Goal: Task Accomplishment & Management: Use online tool/utility

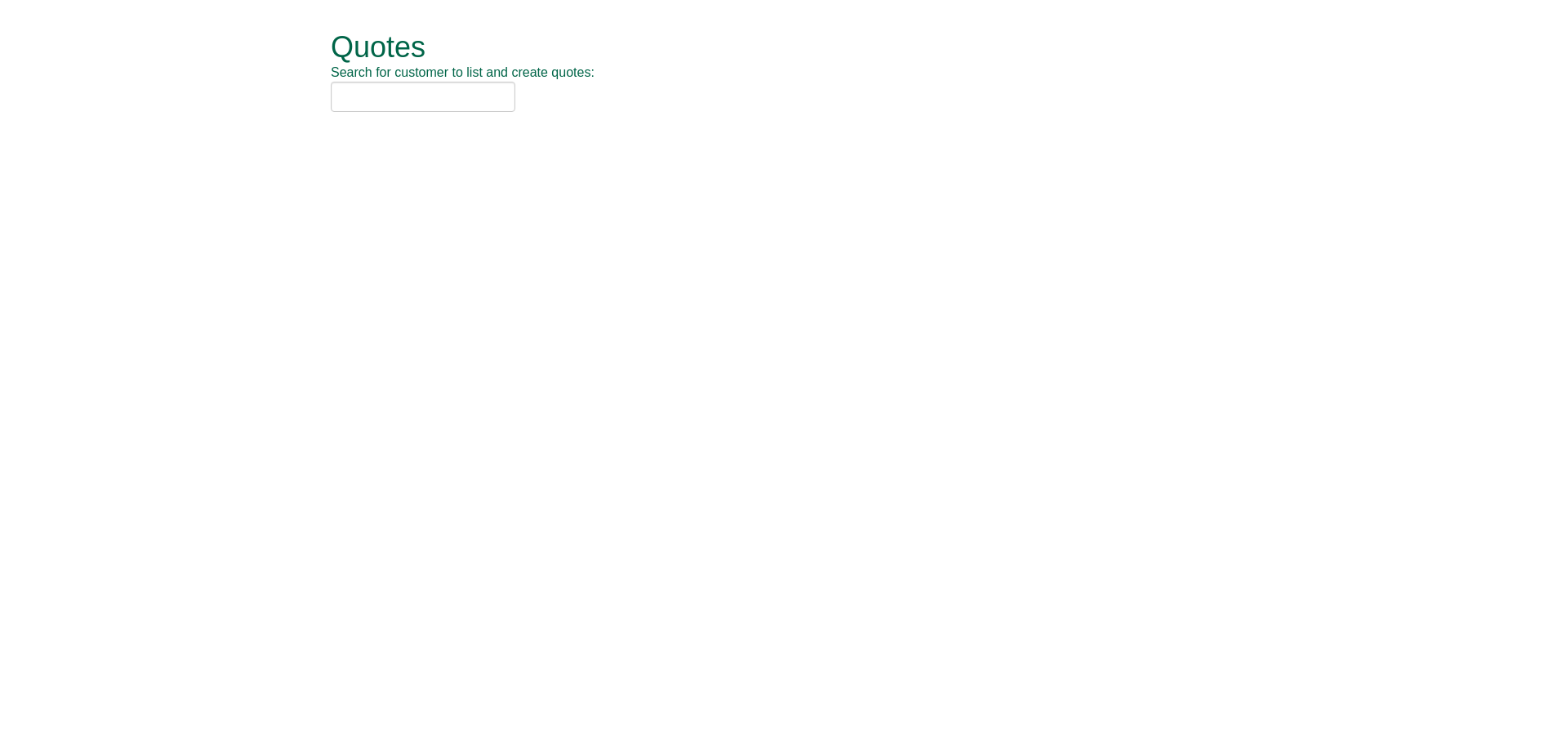
click at [439, 113] on div "Quotes Search for customer to list and create quotes:" at bounding box center [796, 72] width 931 height 144
click at [439, 101] on input "text" at bounding box center [423, 96] width 185 height 30
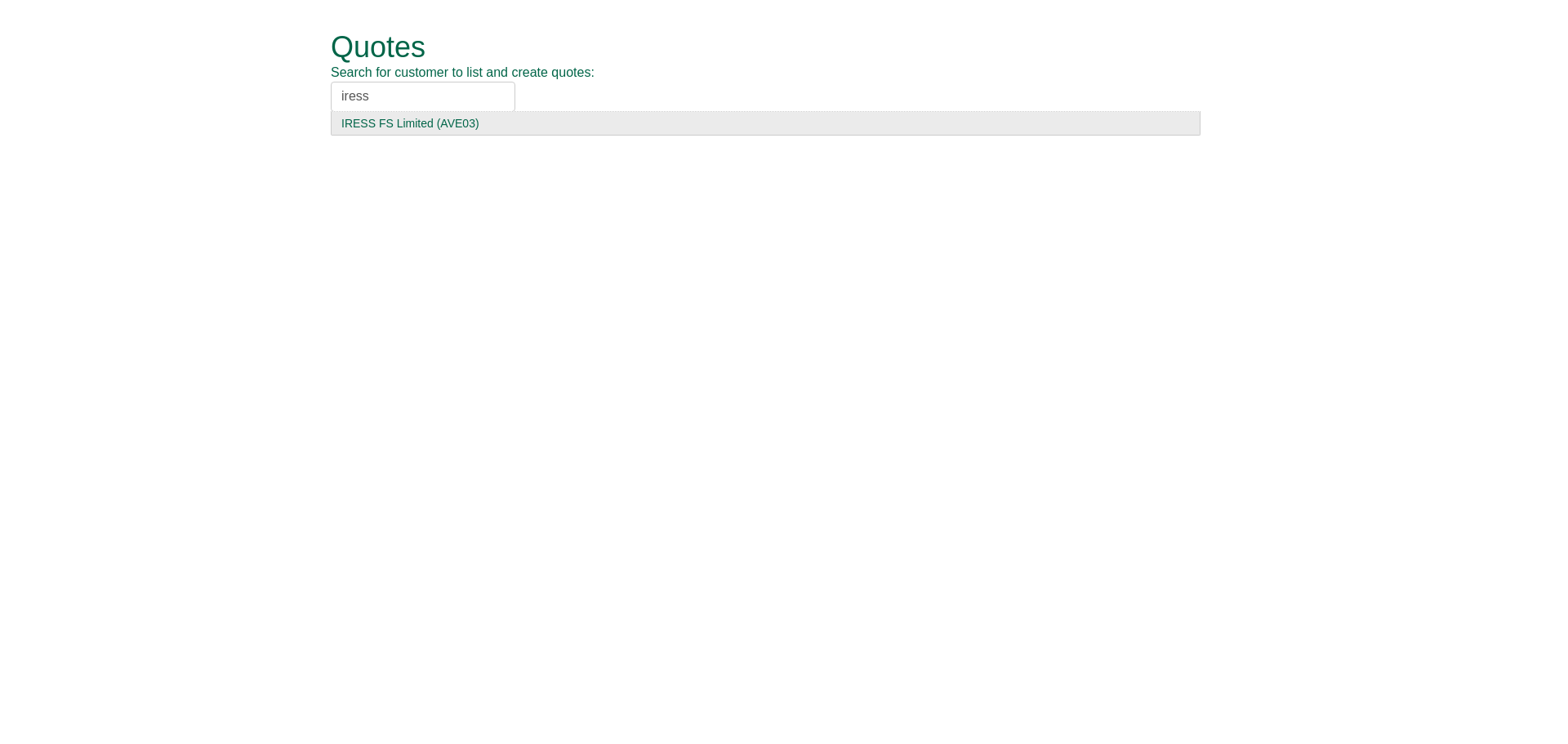
type input "iress"
click at [387, 123] on div "IRESS FS Limited (AVE03)" at bounding box center [766, 123] width 848 height 17
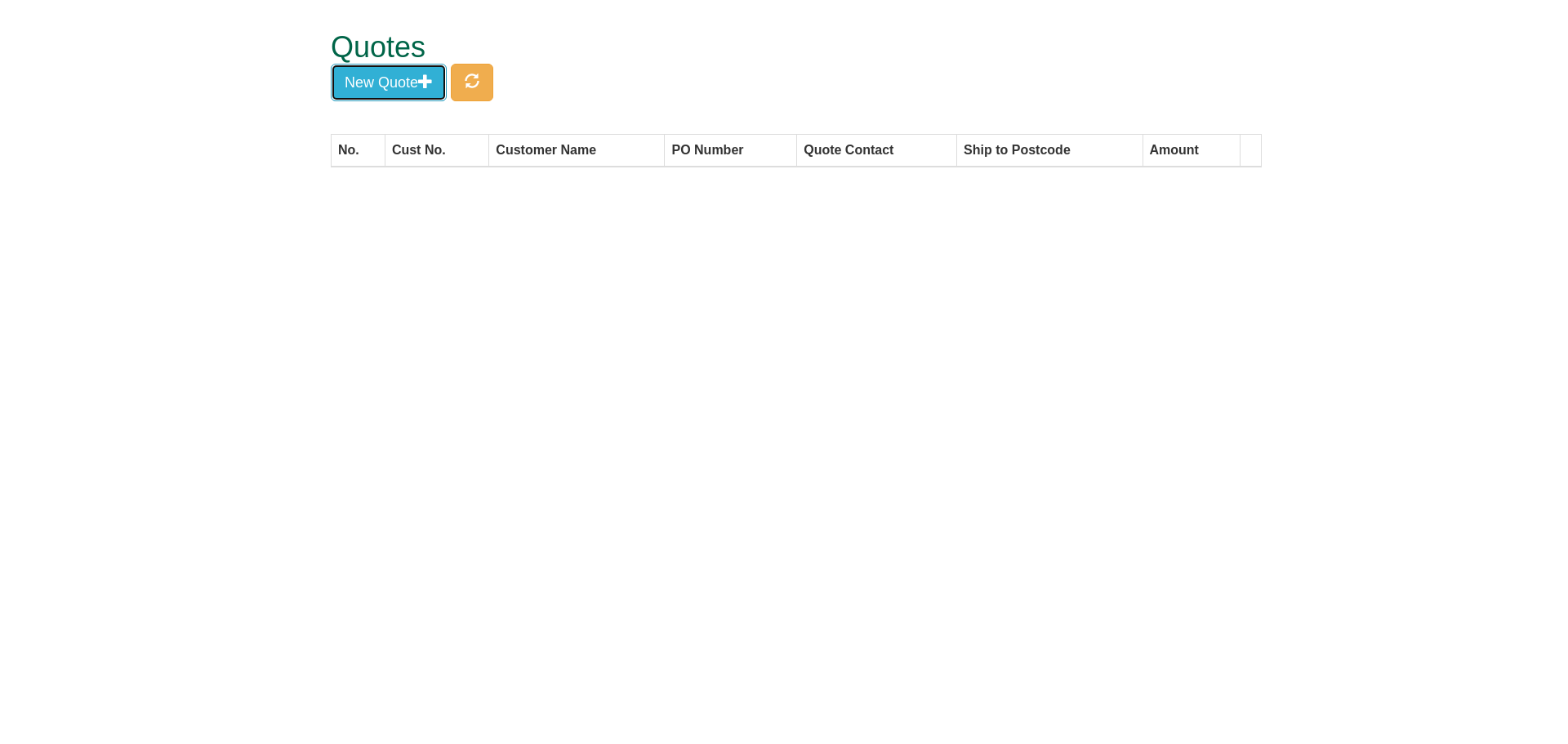
click at [363, 91] on button "New Quote" at bounding box center [389, 82] width 116 height 37
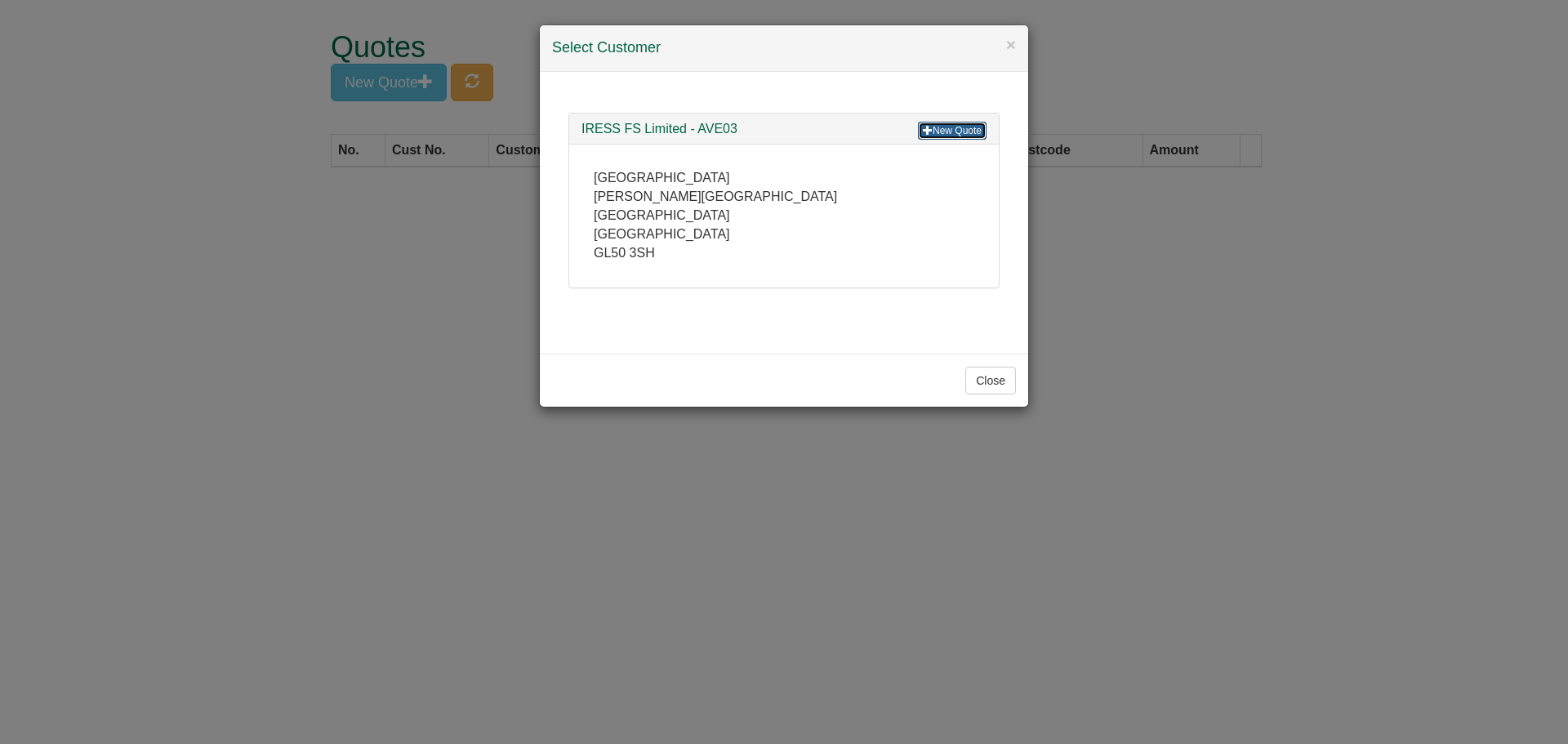
click at [954, 131] on link "New Quote" at bounding box center [952, 131] width 69 height 18
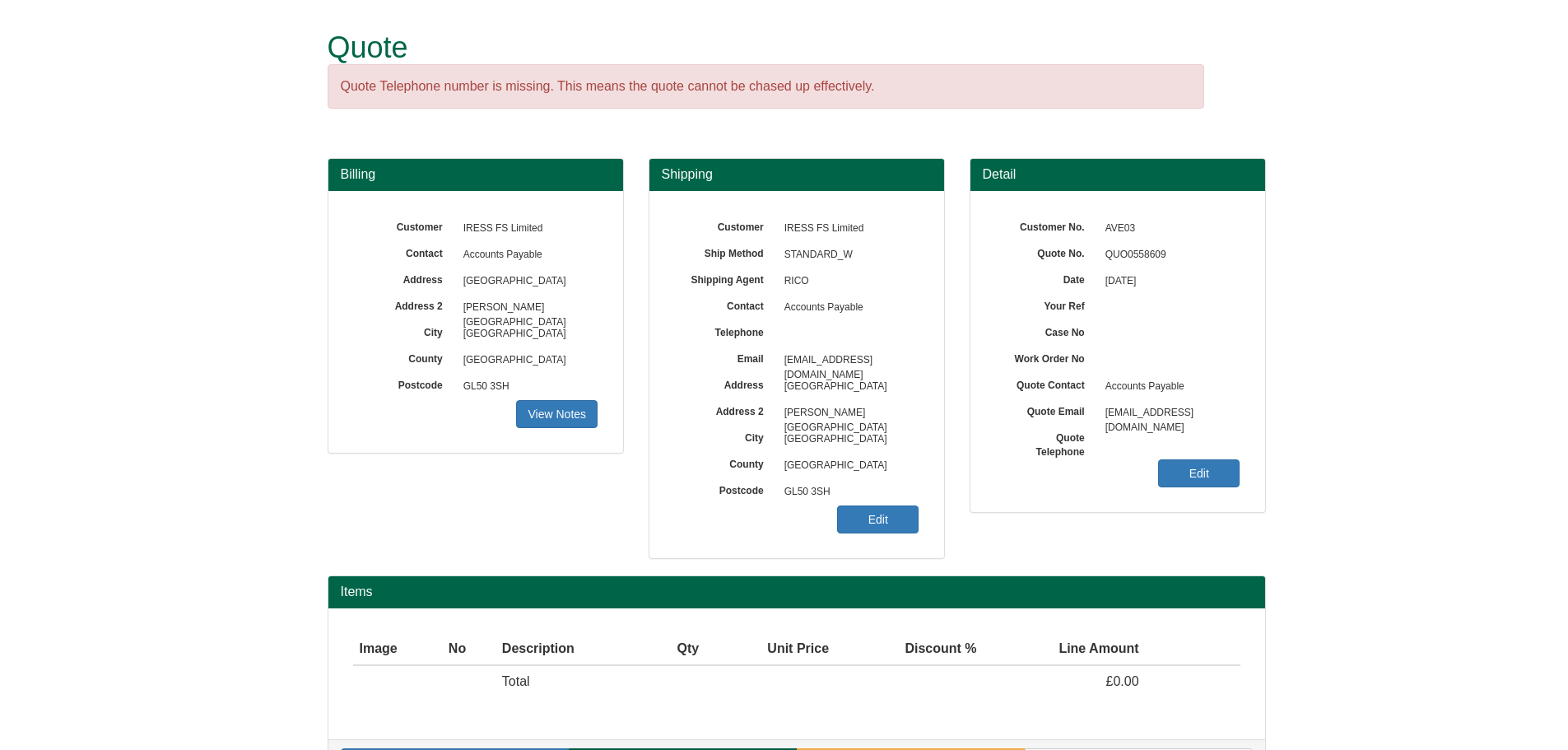
scroll to position [51, 0]
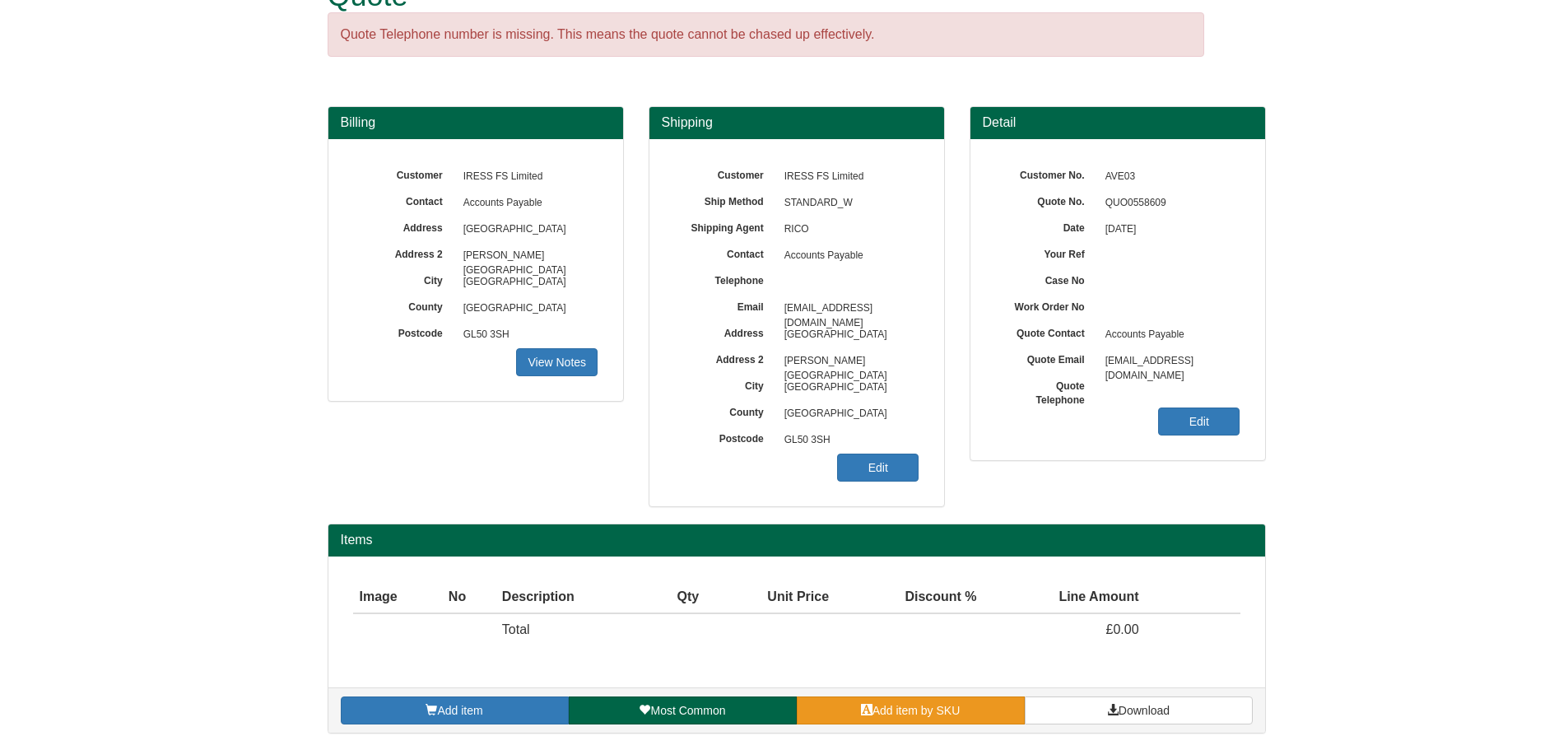
click at [923, 720] on link "Add item by SKU" at bounding box center [910, 710] width 228 height 28
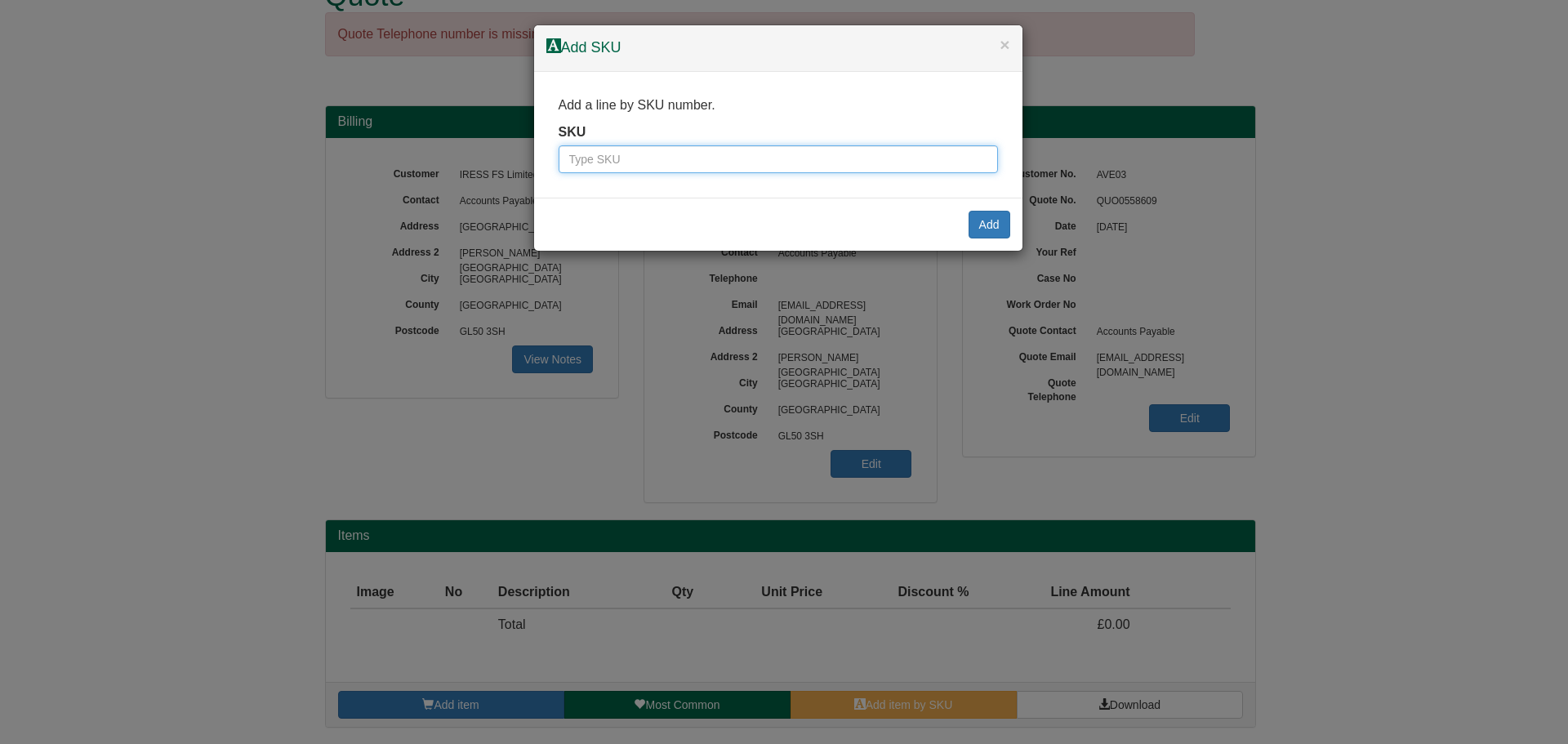
click at [660, 151] on input "text" at bounding box center [779, 159] width 440 height 27
type input "7342"
click at [982, 219] on button "Add" at bounding box center [990, 225] width 41 height 27
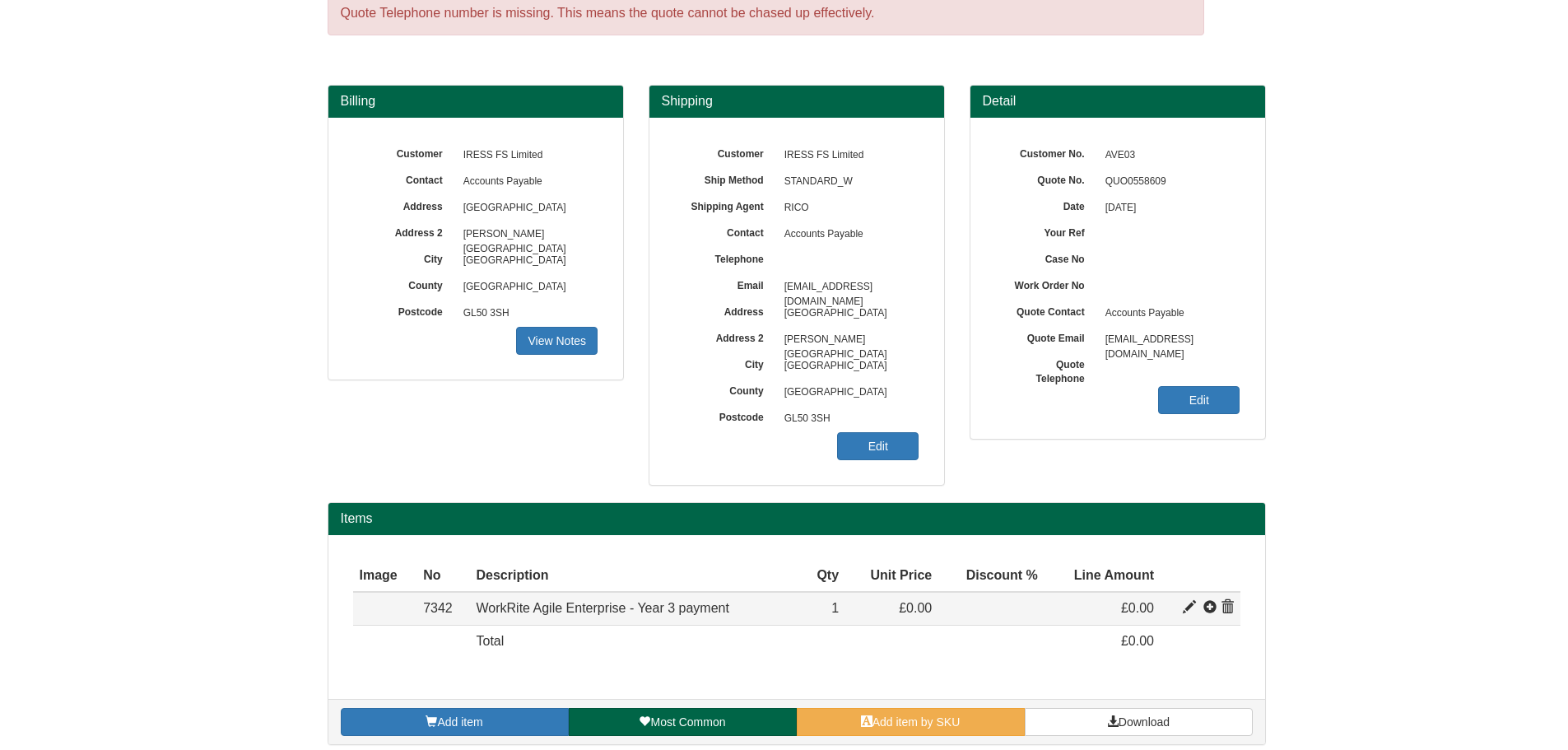
scroll to position [85, 0]
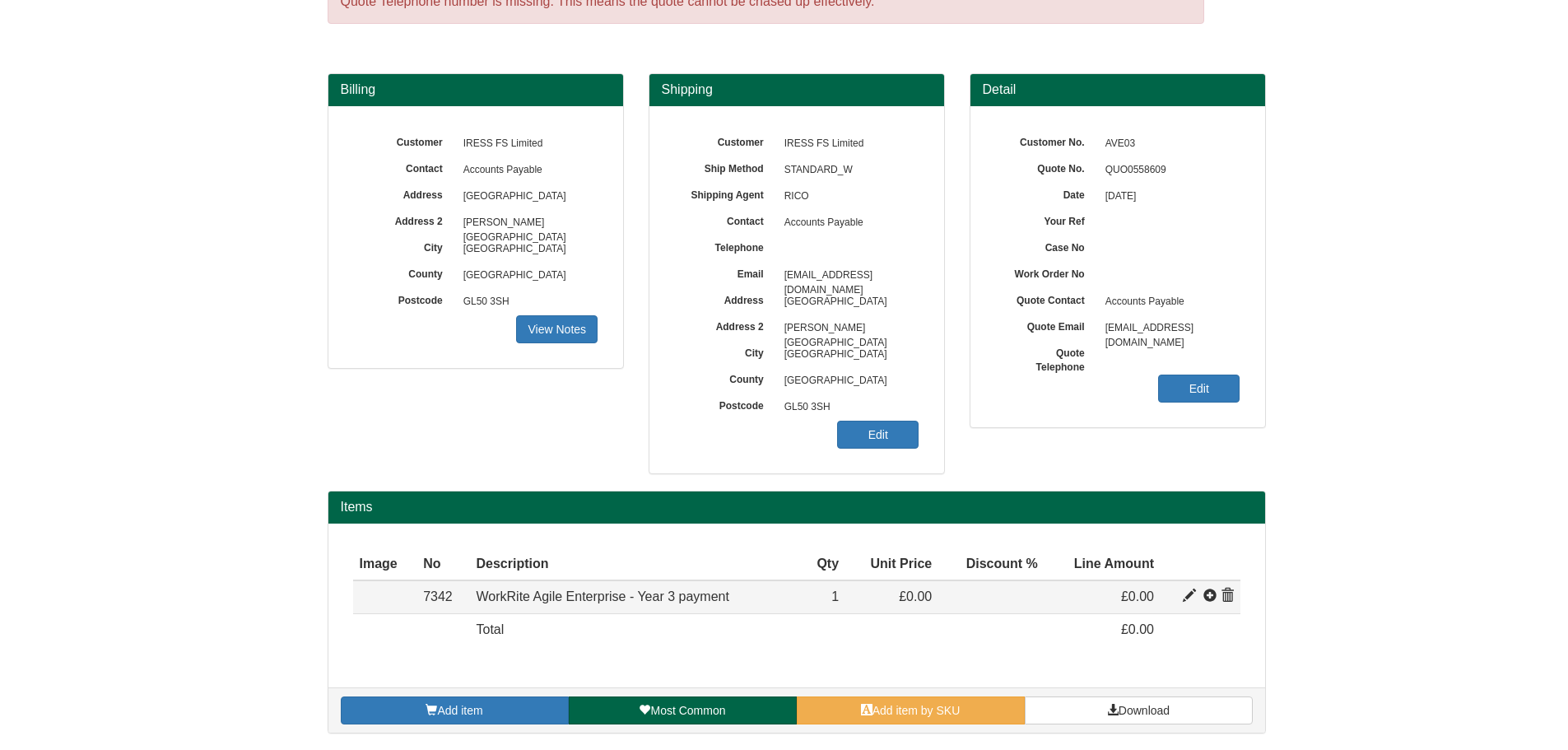
click at [1187, 590] on span at bounding box center [1188, 596] width 13 height 13
type input "WorkRite Agile Enterprise - Year 3 payment"
type input "0.00"
type input "1"
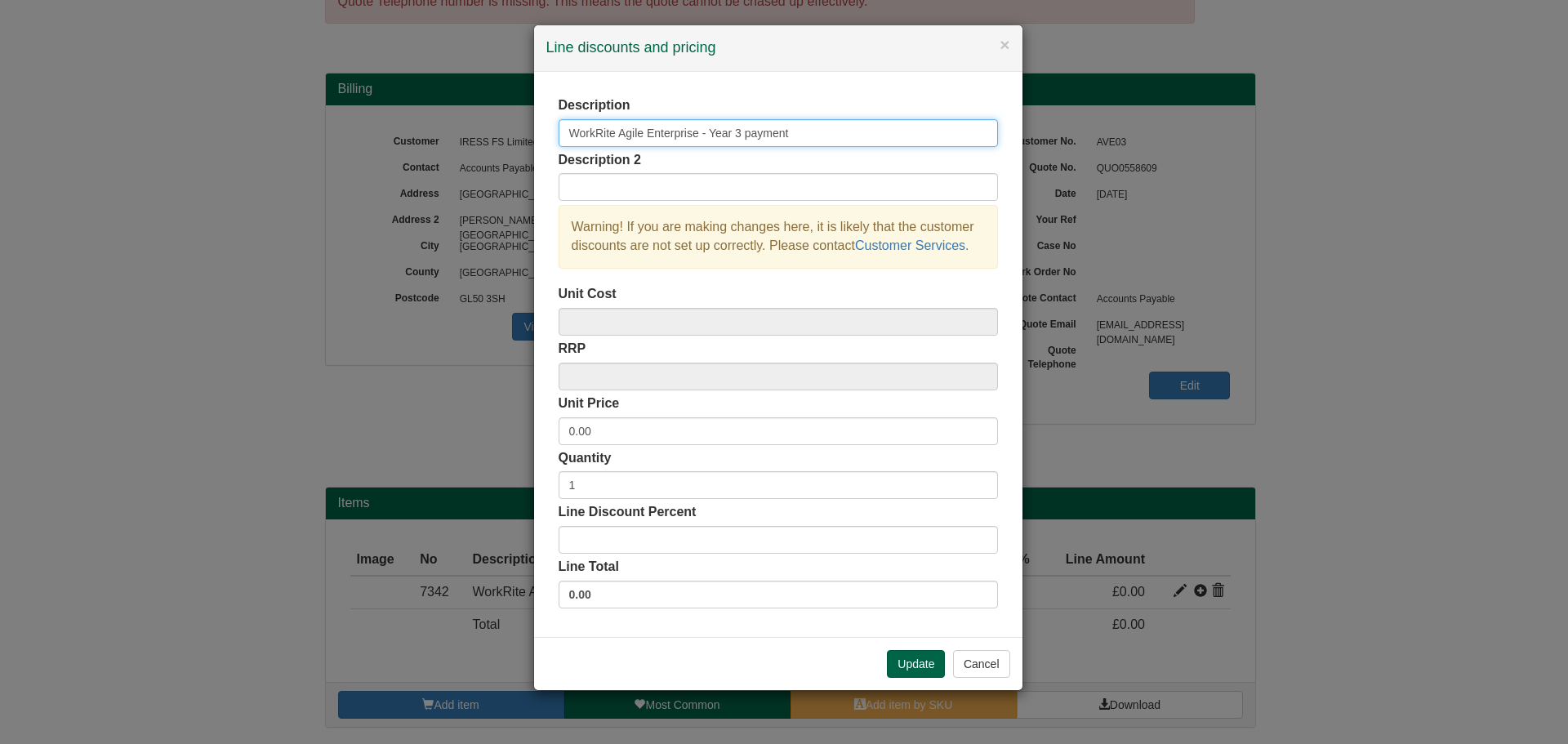
drag, startPoint x: 817, startPoint y: 130, endPoint x: 646, endPoint y: 138, distance: 171.2
click at [646, 138] on input "WorkRite Agile Enterprise - Year 3 payment" at bounding box center [779, 133] width 440 height 27
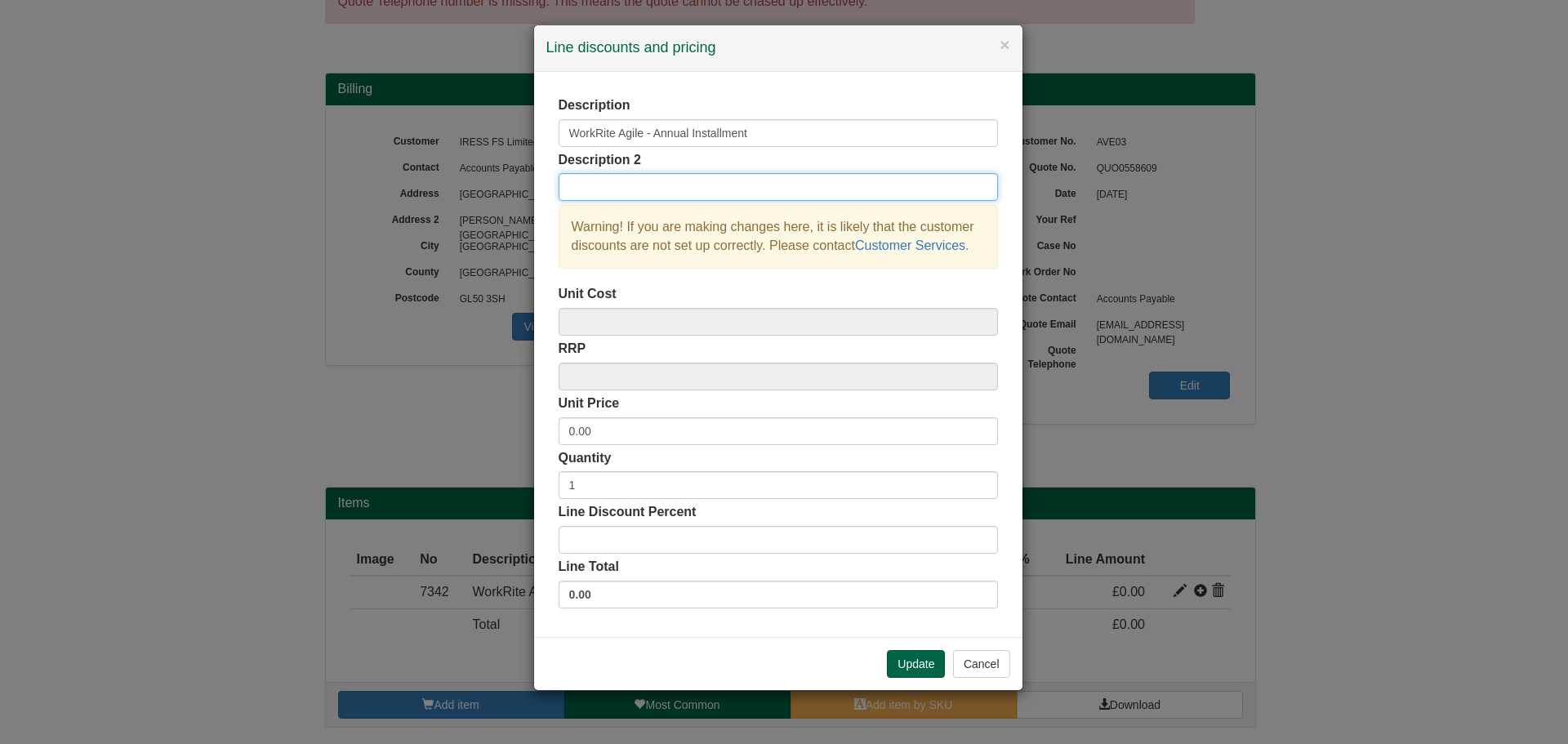
click at [702, 187] on input "text" at bounding box center [779, 186] width 440 height 27
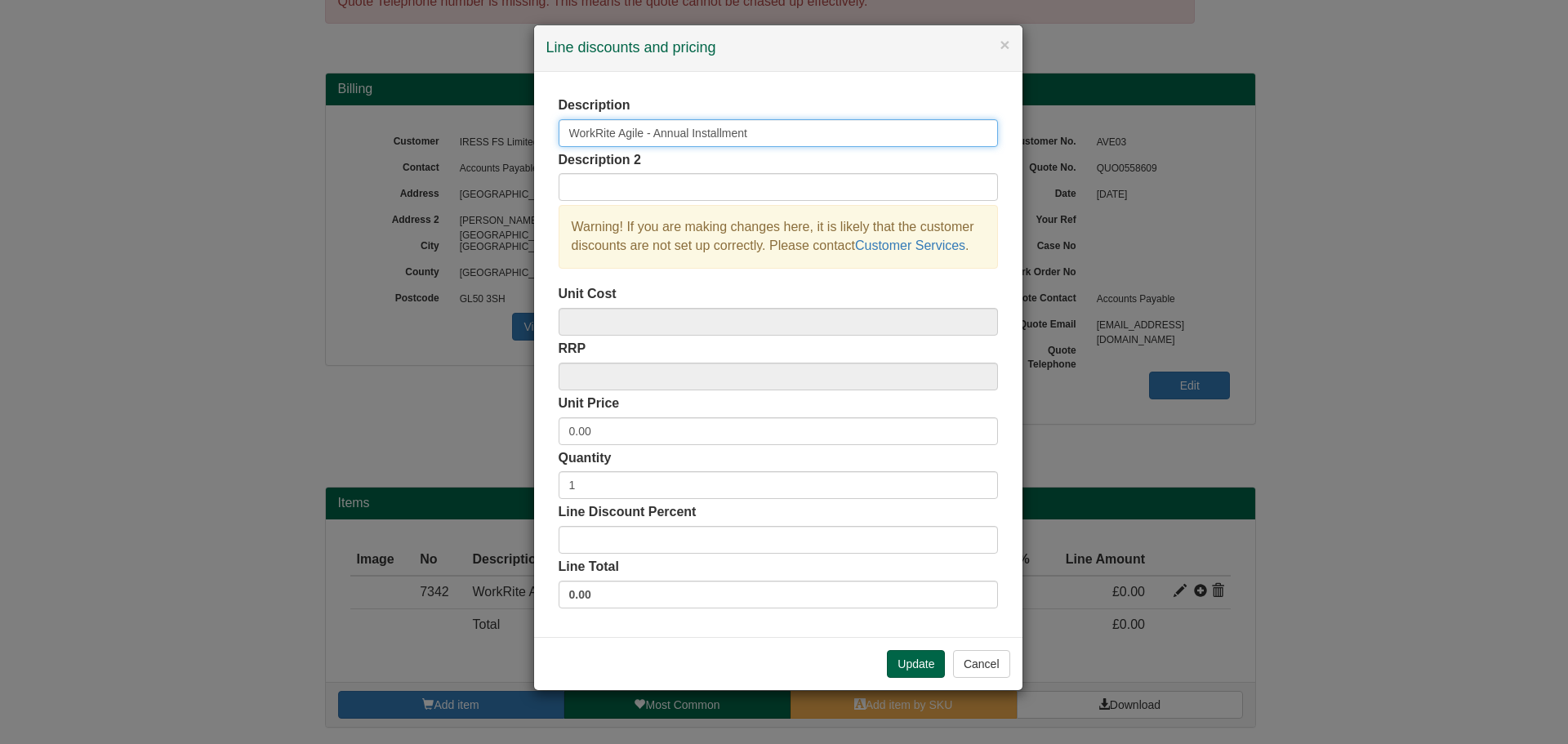
drag, startPoint x: 616, startPoint y: 133, endPoint x: 544, endPoint y: 133, distance: 72.0
click at [544, 133] on div "Description WorkRite Agile - Annual Installment Description 2 Warning! If you a…" at bounding box center [778, 354] width 488 height 565
click at [571, 138] on input "Agile - Annual Installment" at bounding box center [779, 133] width 440 height 27
click at [592, 138] on input "Agile - Annual Installment" at bounding box center [779, 133] width 440 height 27
type input "Agile Course - Annual Installment"
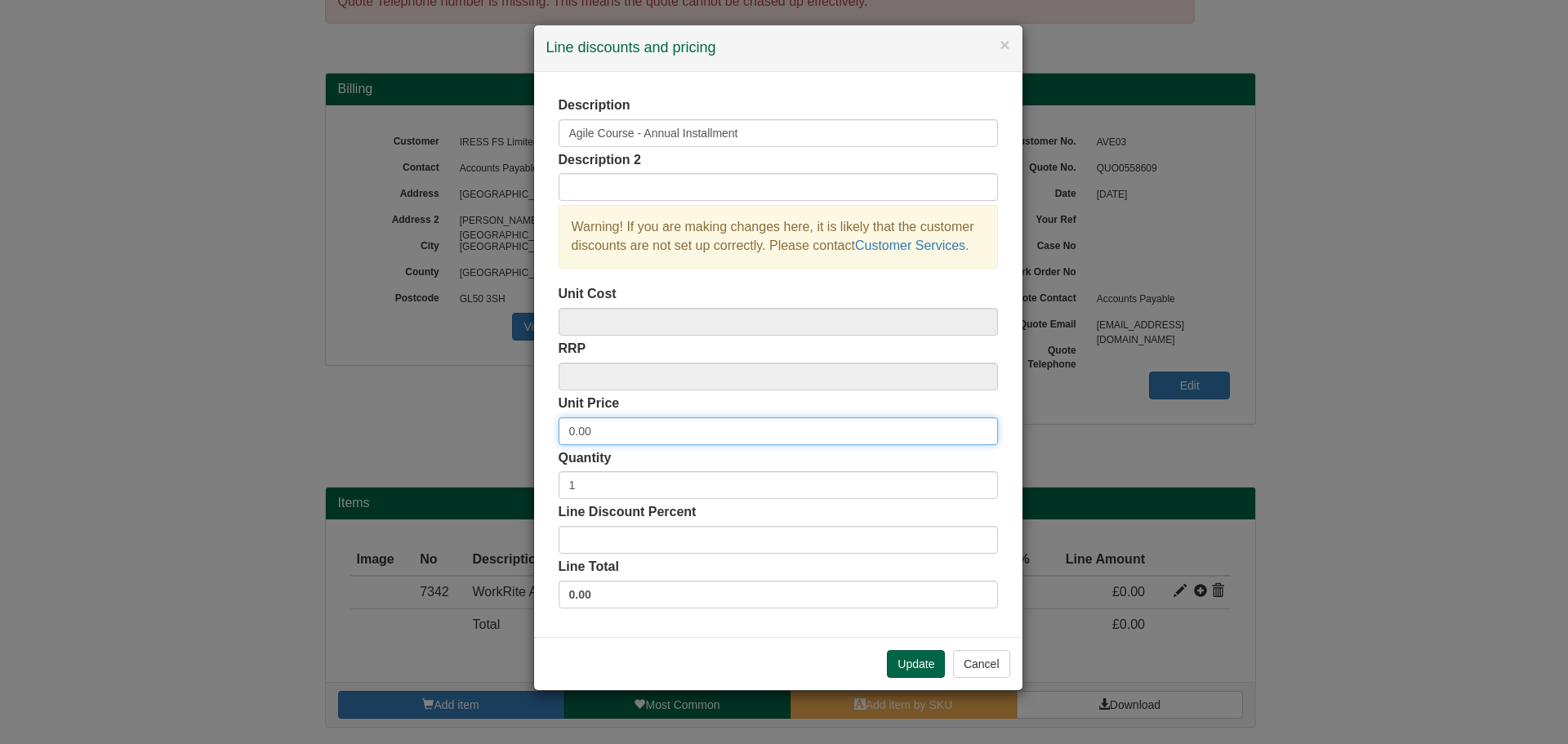
click at [610, 428] on input "0.00" at bounding box center [779, 431] width 440 height 27
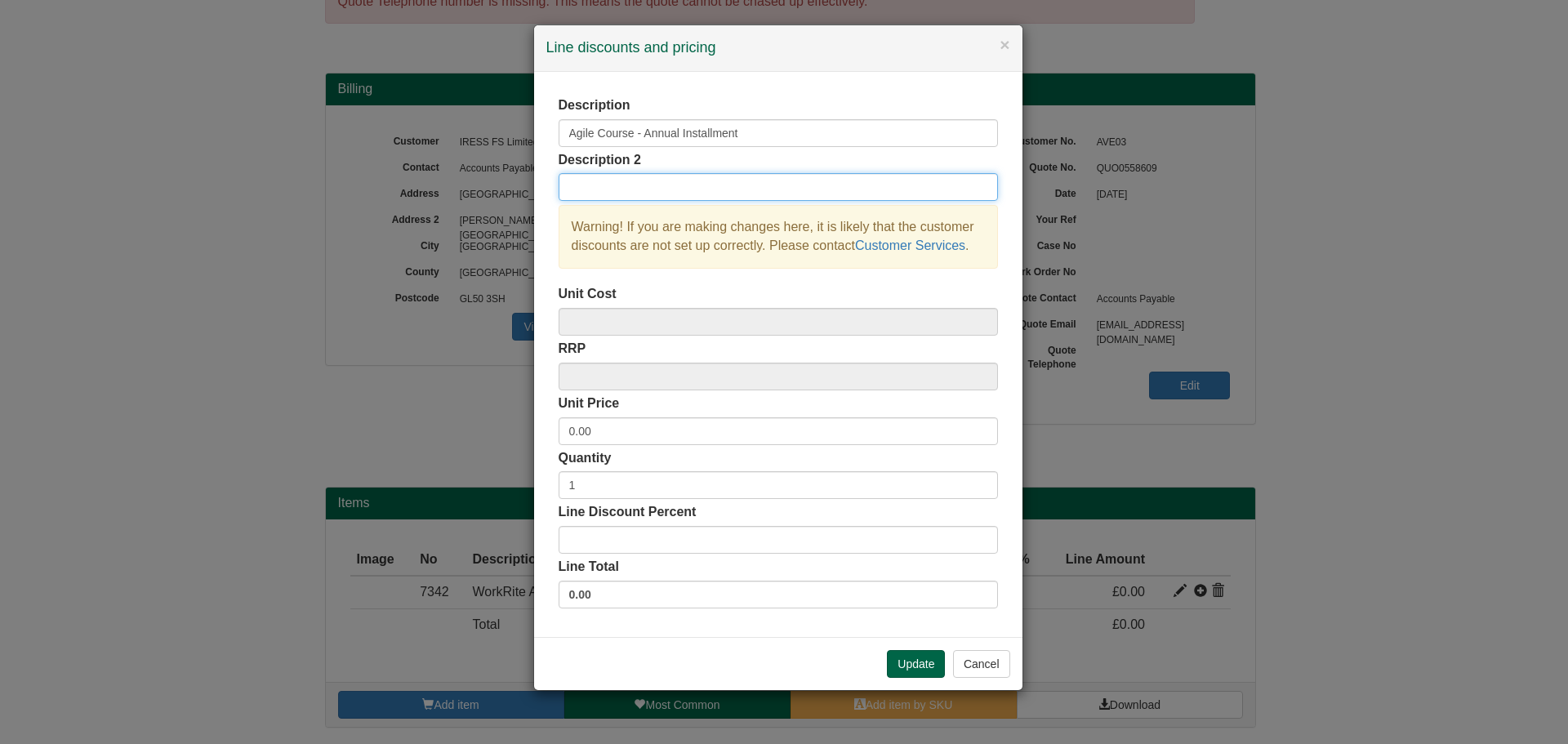
click at [644, 186] on input "text" at bounding box center [779, 186] width 440 height 27
click at [615, 195] on input "For" at bounding box center [779, 186] width 440 height 27
paste input "For 1,736 licenses"
drag, startPoint x: 589, startPoint y: 189, endPoint x: 512, endPoint y: 187, distance: 77.0
click at [512, 187] on div "× Line discounts and pricing Description Agile Course - Annual Installment Desc…" at bounding box center [784, 372] width 1568 height 744
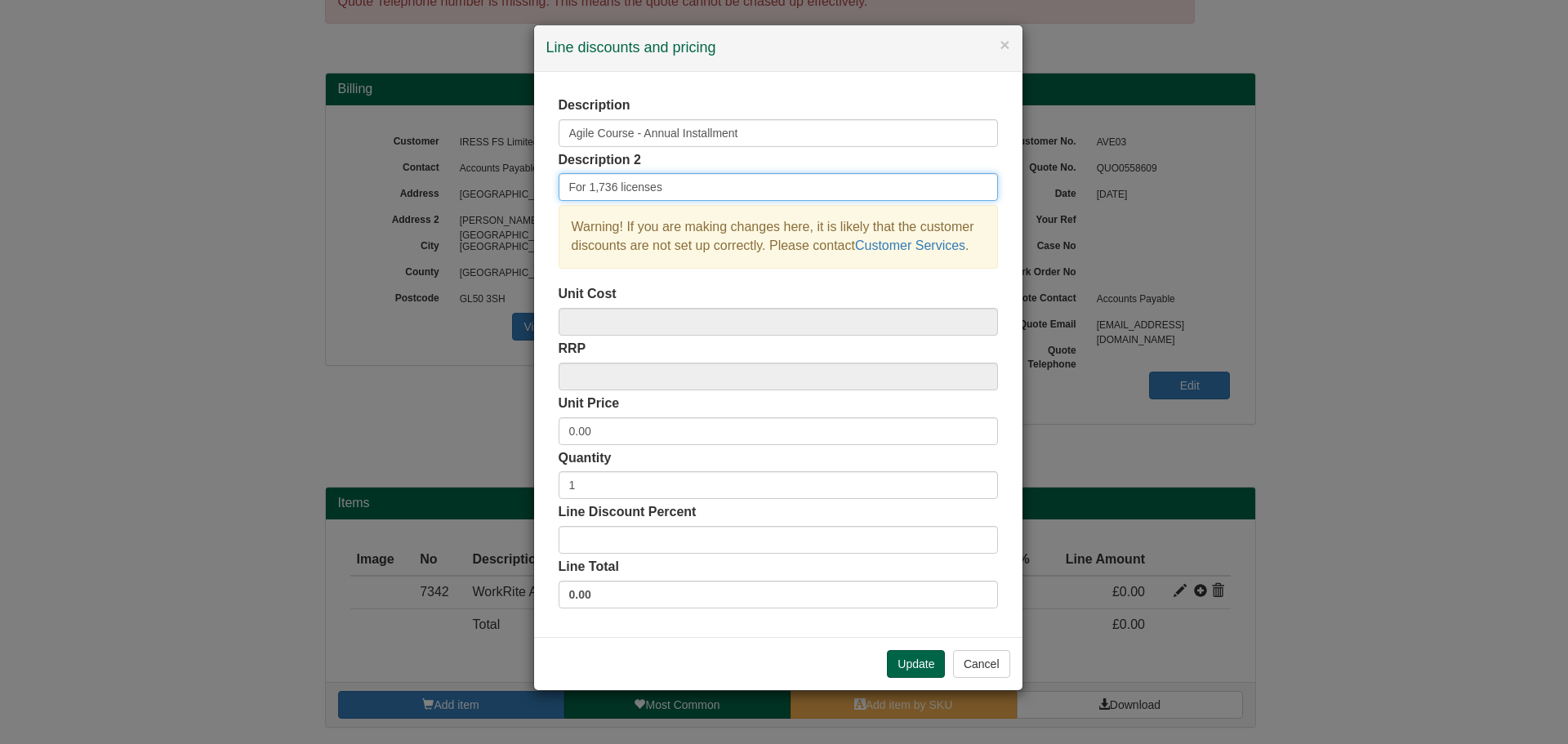
type input "For 1,736 licenses"
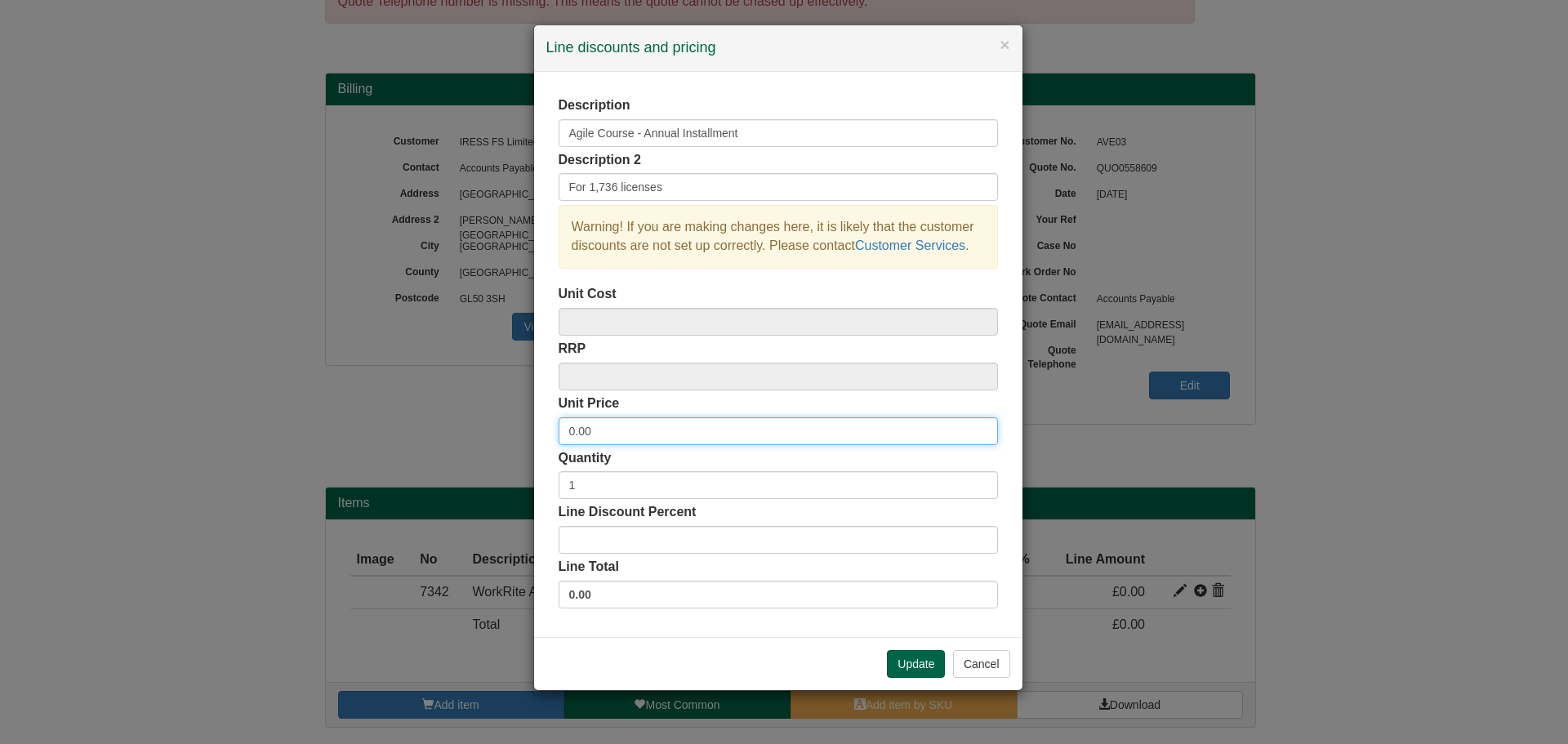
click at [611, 433] on input "0.00" at bounding box center [779, 431] width 440 height 27
drag, startPoint x: 606, startPoint y: 432, endPoint x: 466, endPoint y: 430, distance: 140.0
click at [466, 430] on div "× Line discounts and pricing Description Agile Course - Annual Installment Desc…" at bounding box center [784, 372] width 1568 height 744
click at [727, 430] on input "15" at bounding box center [779, 431] width 440 height 27
type input "15409.47"
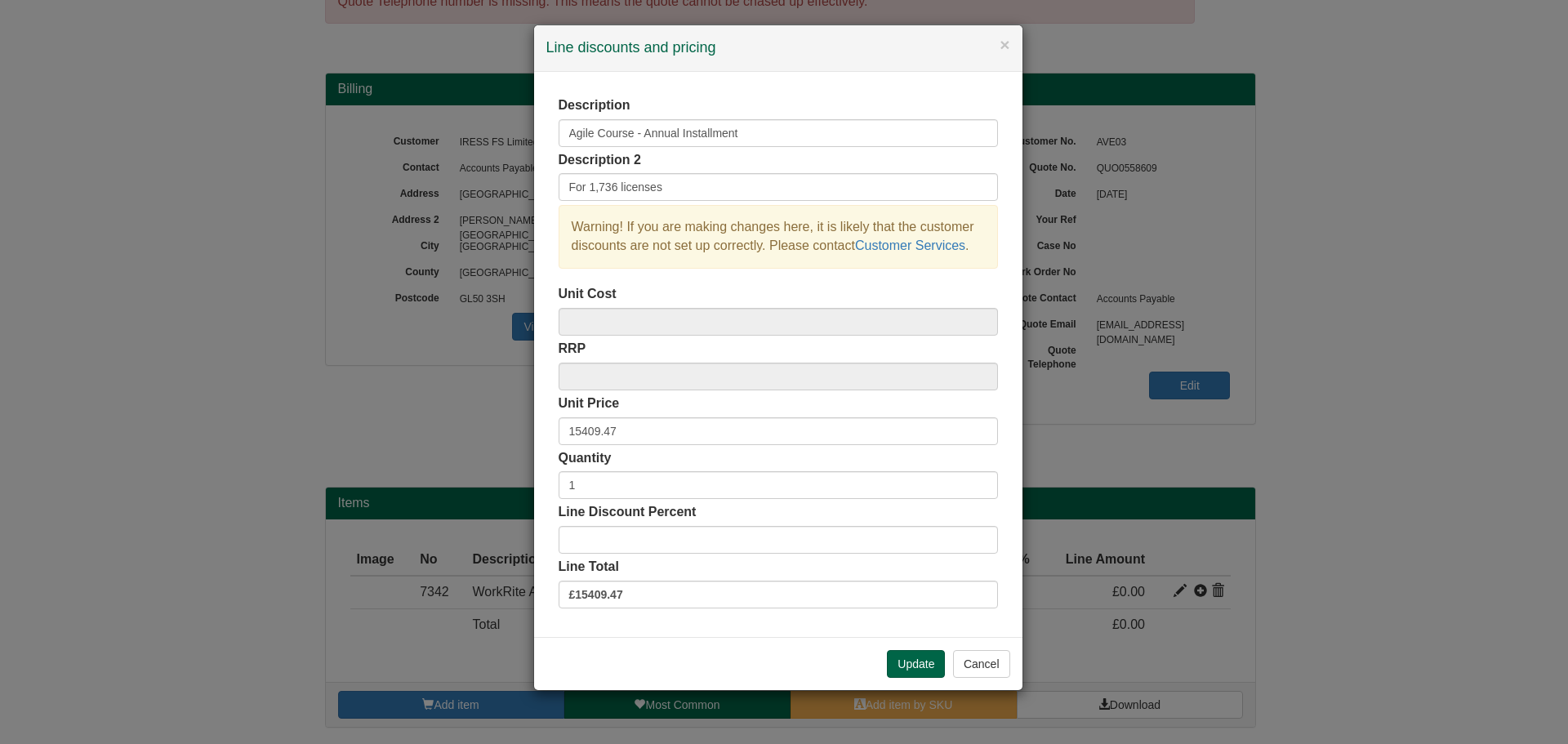
click at [663, 454] on div "Quantity 1" at bounding box center [779, 475] width 440 height 51
click at [673, 432] on input "15409.47" at bounding box center [779, 431] width 440 height 27
click at [578, 430] on input "15409.47" at bounding box center [779, 431] width 440 height 27
click at [581, 430] on input "15409.47" at bounding box center [779, 431] width 440 height 27
click at [921, 665] on button "Update" at bounding box center [915, 664] width 58 height 27
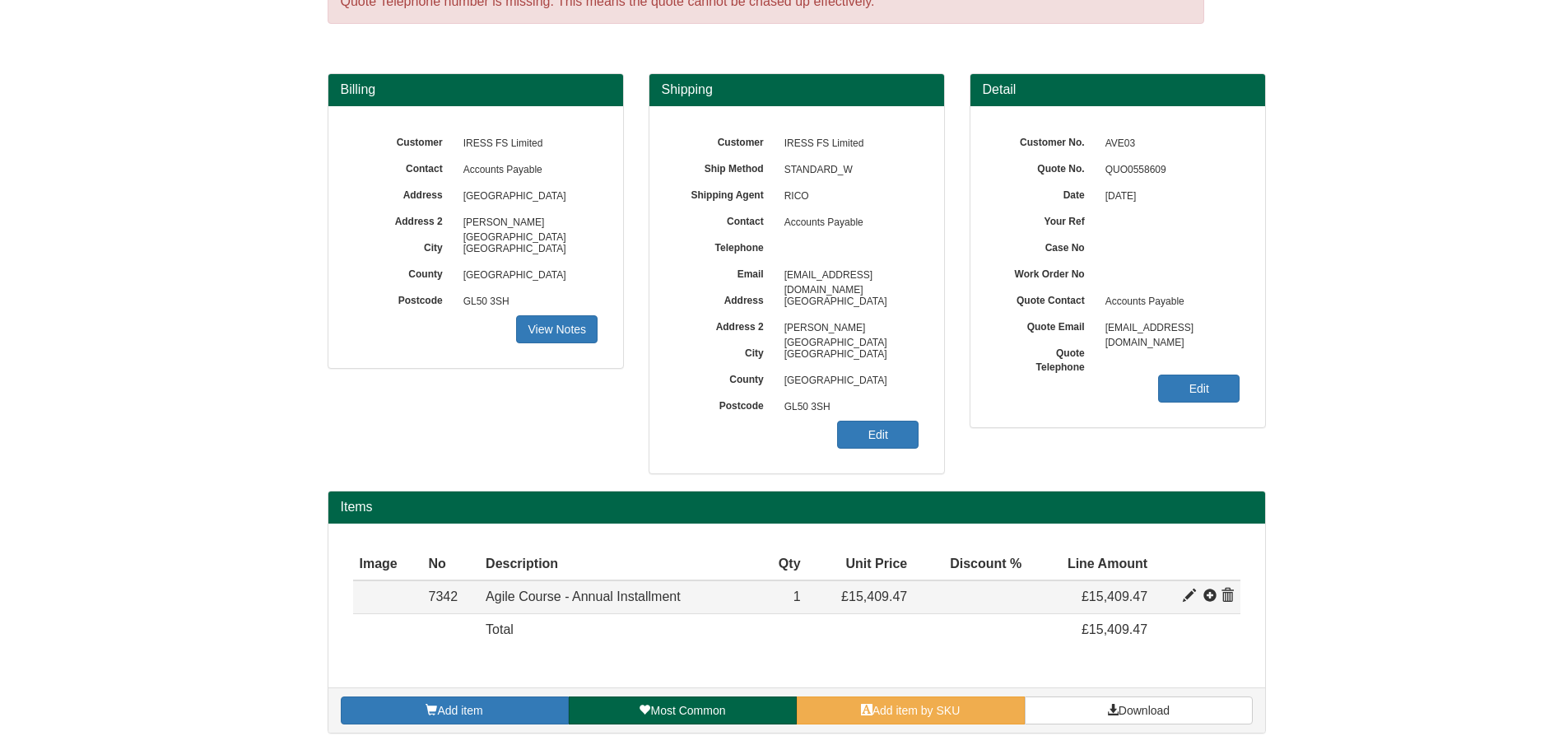
click at [1184, 598] on span at bounding box center [1188, 596] width 13 height 13
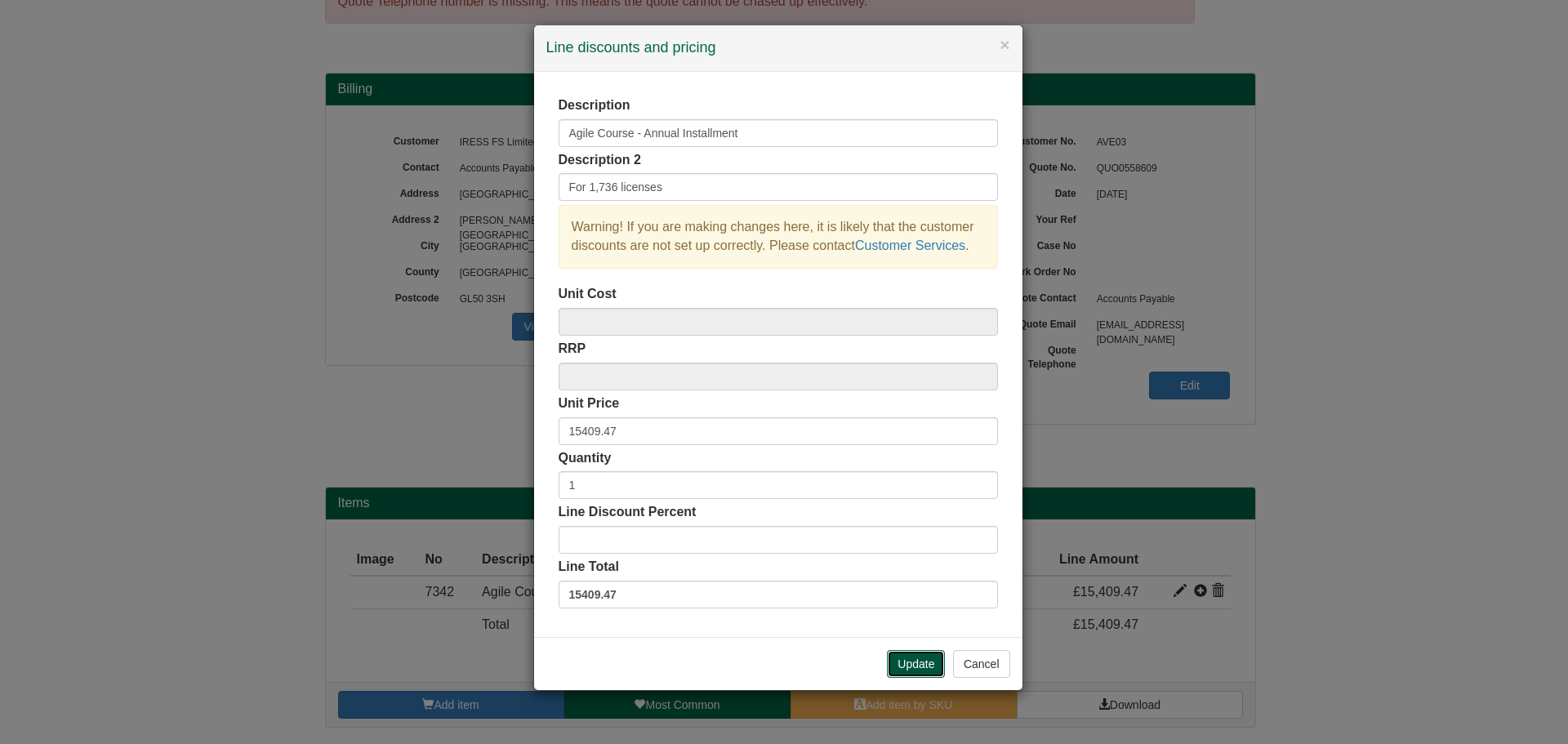
click at [925, 658] on button "Update" at bounding box center [915, 664] width 58 height 27
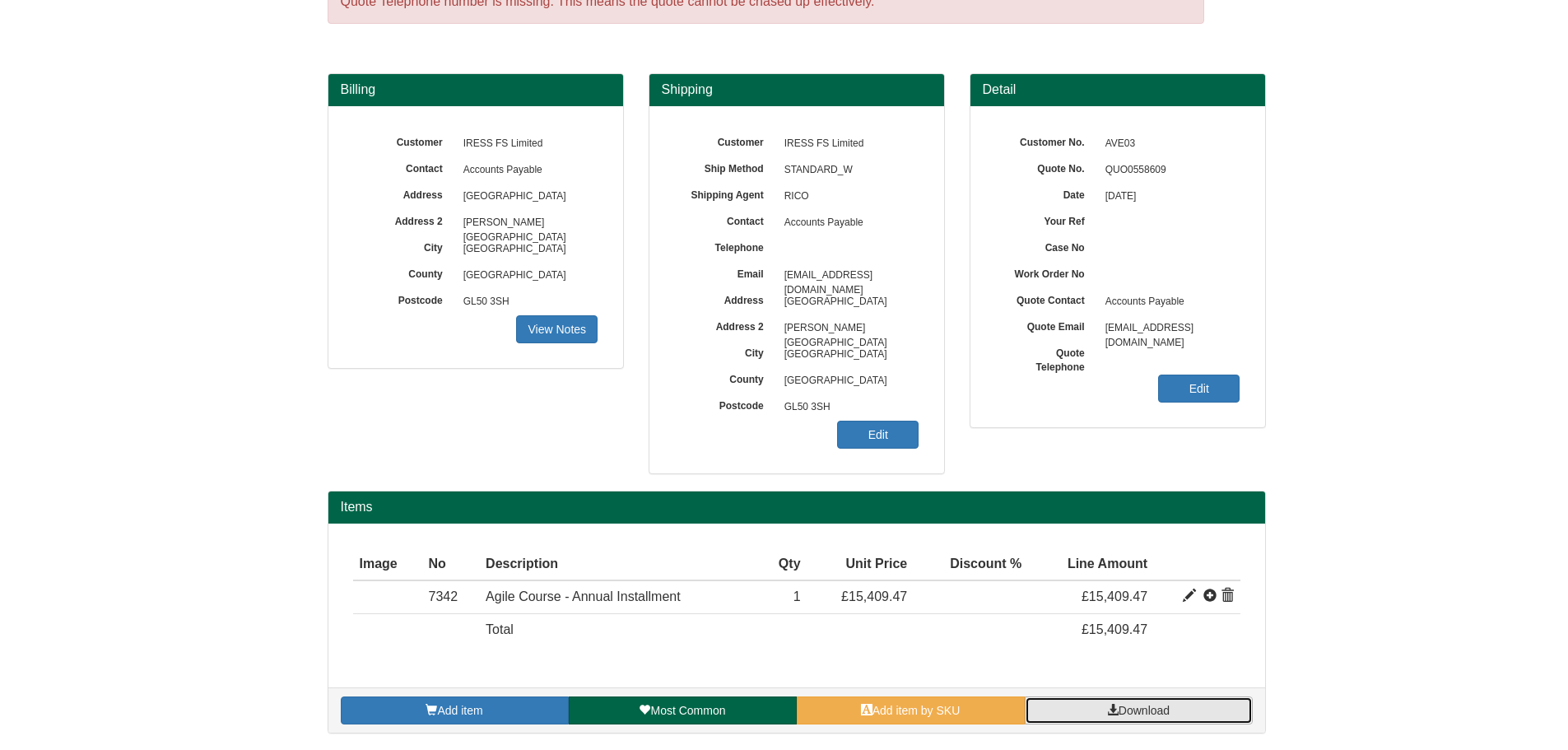
click at [1107, 705] on span at bounding box center [1113, 709] width 12 height 12
